Goal: Task Accomplishment & Management: Manage account settings

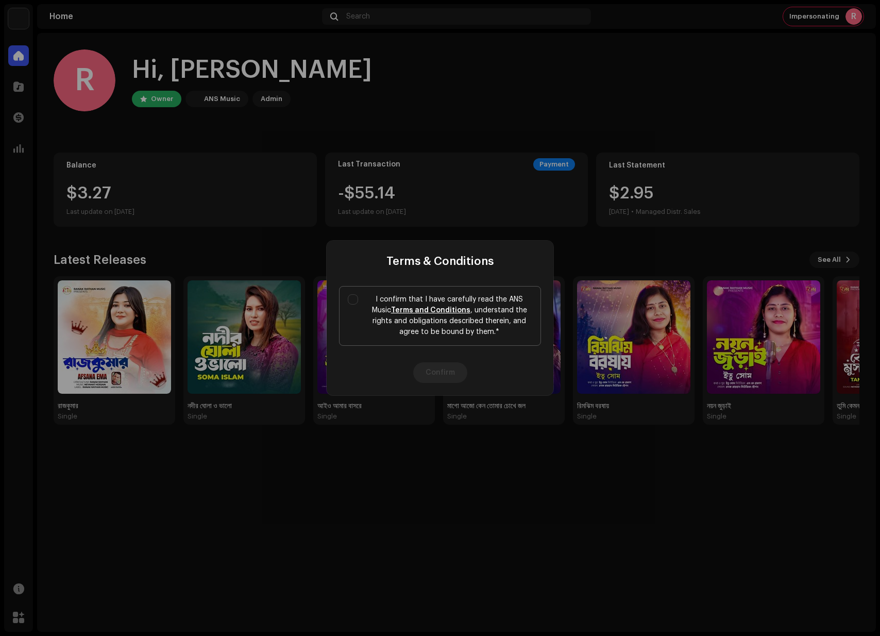
click at [504, 305] on p "I confirm that I have carefully read the ANS Music Terms and Conditions , under…" at bounding box center [449, 315] width 166 height 43
click at [358, 305] on input "I confirm that I have carefully read the ANS Music Terms and Conditions , under…" at bounding box center [353, 299] width 10 height 10
checkbox input "true"
click at [442, 371] on button "Confirm" at bounding box center [440, 372] width 54 height 21
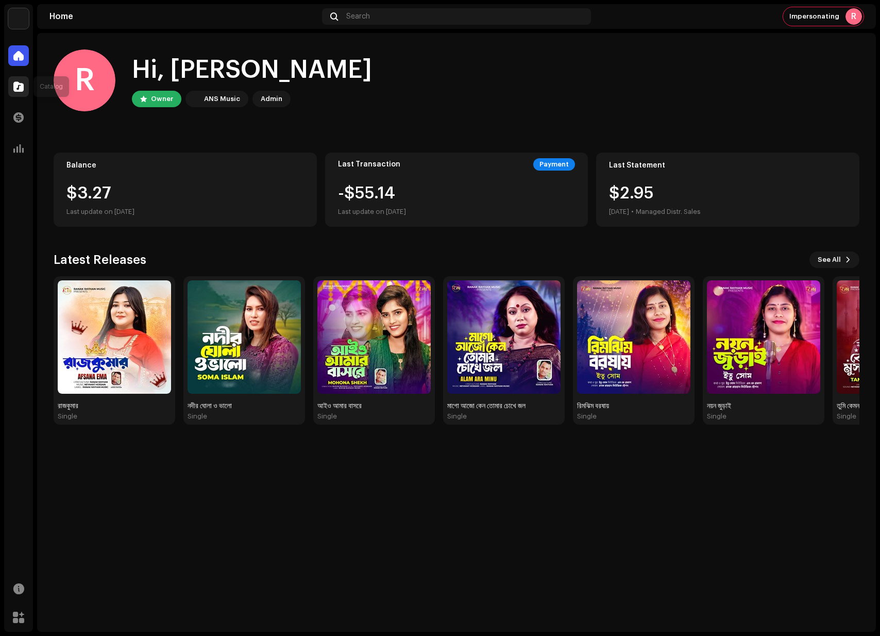
click at [15, 89] on span at bounding box center [18, 86] width 10 height 8
click at [21, 48] on div at bounding box center [18, 55] width 21 height 21
click at [23, 18] on img at bounding box center [18, 18] width 21 height 21
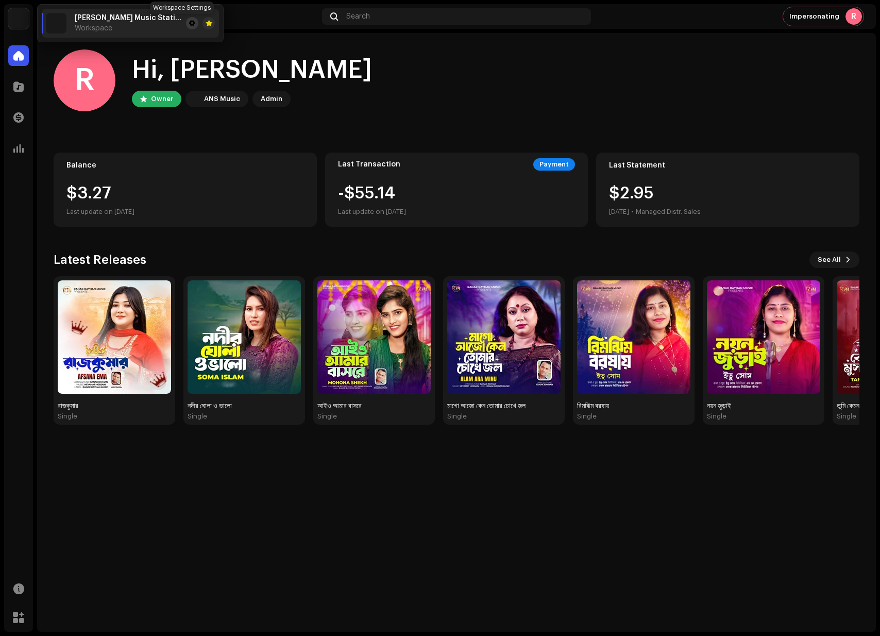
click at [186, 26] on button at bounding box center [192, 23] width 12 height 12
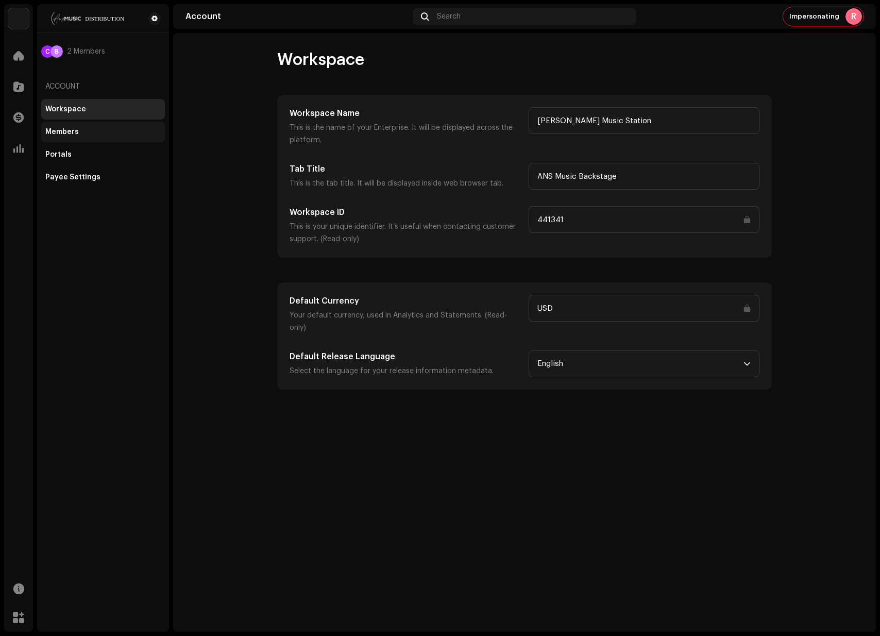
click at [67, 137] on div "Members" at bounding box center [103, 132] width 124 height 21
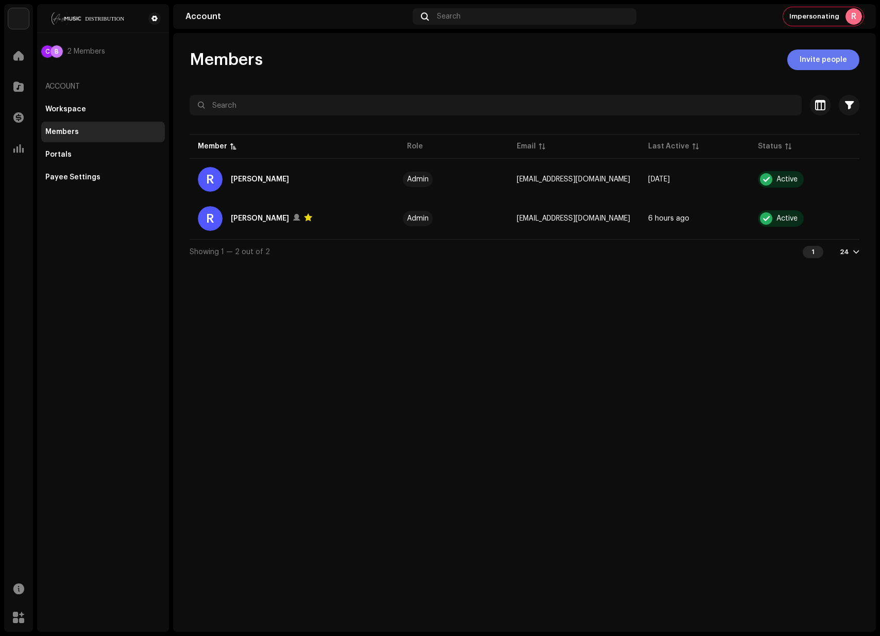
click at [809, 62] on span "Invite people" at bounding box center [823, 59] width 47 height 21
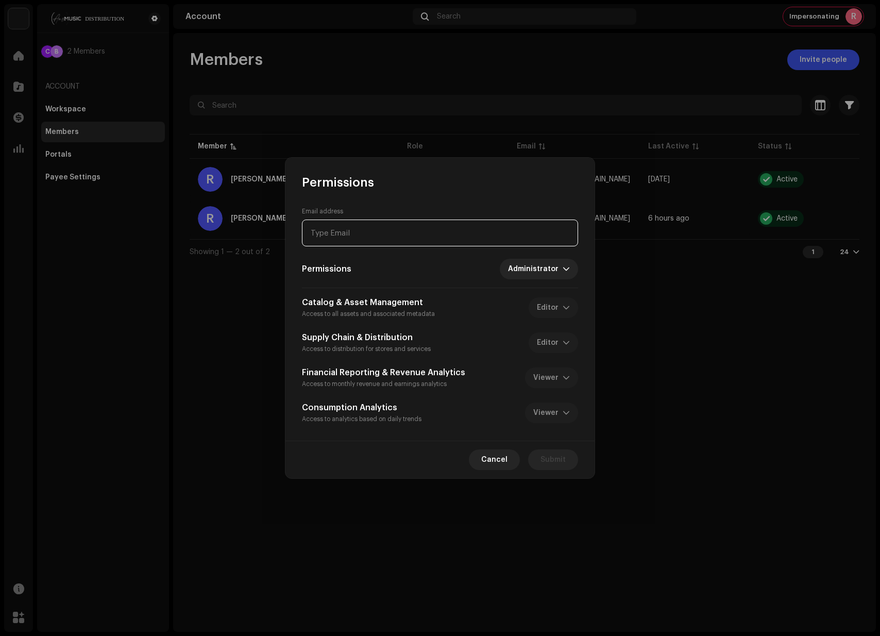
paste input "[EMAIL_ADDRESS][DOMAIN_NAME]"
type input "[EMAIL_ADDRESS][DOMAIN_NAME]"
click at [557, 466] on span "Submit" at bounding box center [553, 459] width 25 height 21
